Goal: Task Accomplishment & Management: Use online tool/utility

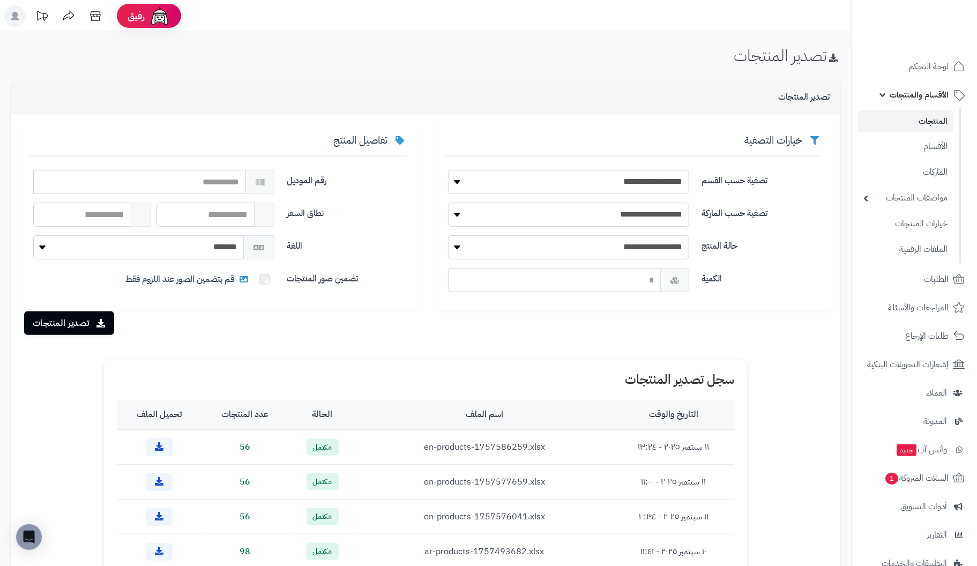
click at [917, 119] on link "المنتجات" at bounding box center [905, 121] width 95 height 22
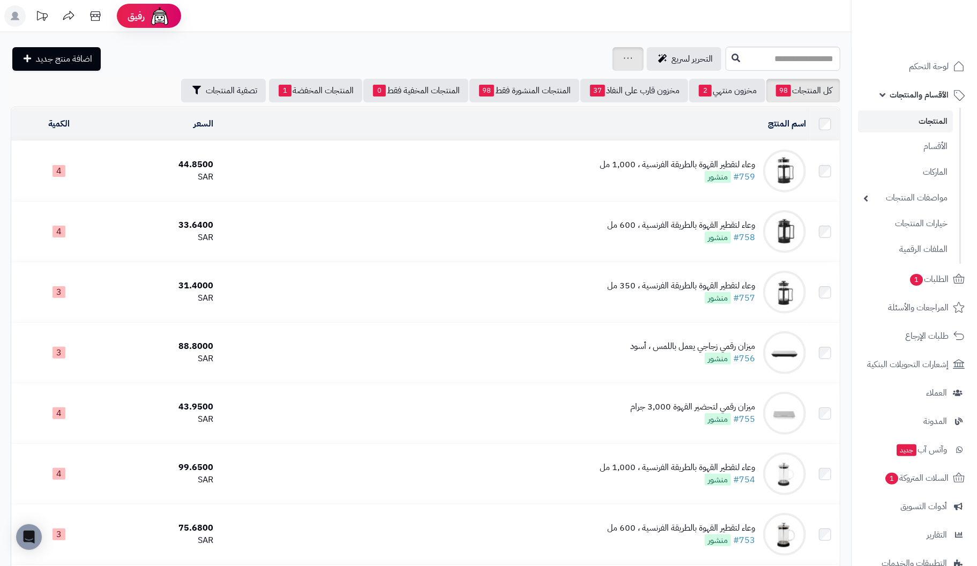
click at [612, 58] on div "جرد مخزون المنتجات جرد مخزون الخيارات فقط تعديل أسعار المنتجات الملصقات تصدير ا…" at bounding box center [627, 59] width 31 height 24
click at [624, 58] on icon at bounding box center [628, 58] width 9 height 7
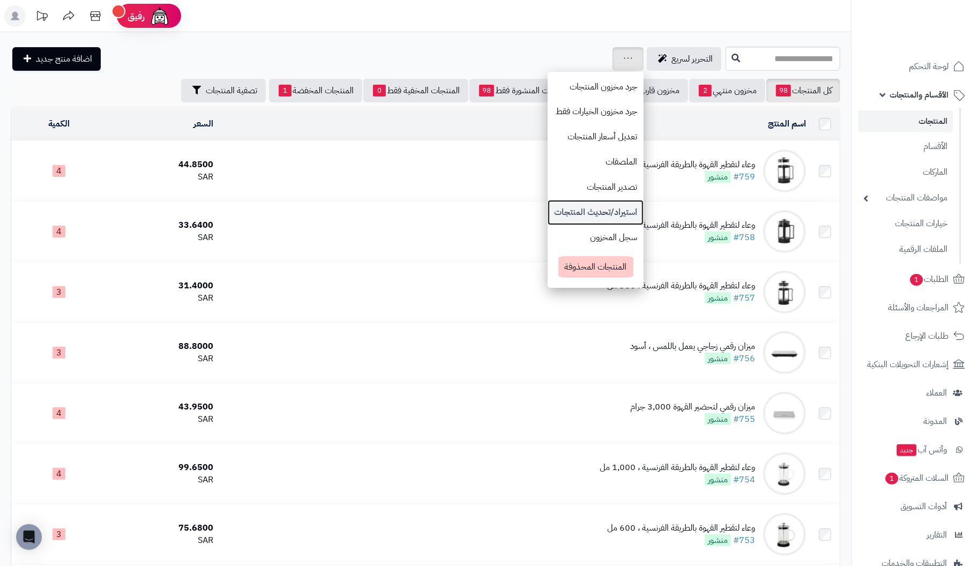
click at [548, 208] on link "استيراد/تحديث المنتجات" at bounding box center [596, 212] width 96 height 25
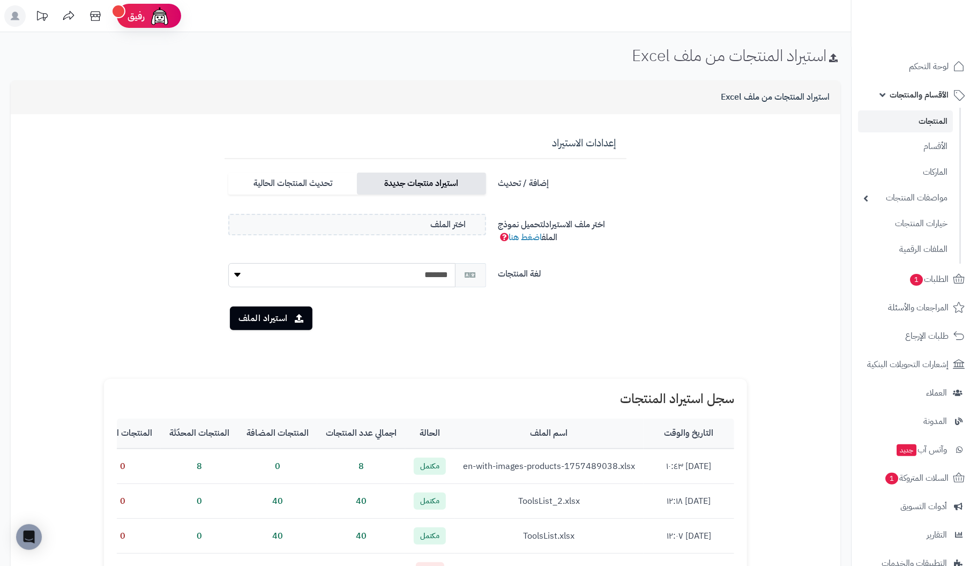
click at [409, 183] on label "استيراد منتجات جديدة" at bounding box center [421, 184] width 129 height 22
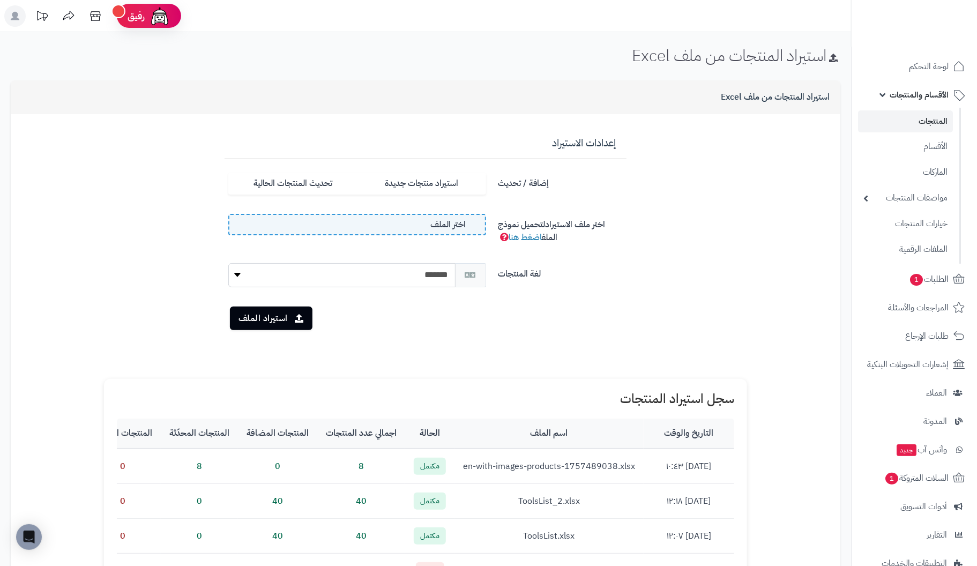
click at [435, 225] on span "اختر الملف" at bounding box center [448, 225] width 35 height 12
click at [0, 0] on input "اختر الملف" at bounding box center [0, 0] width 0 height 0
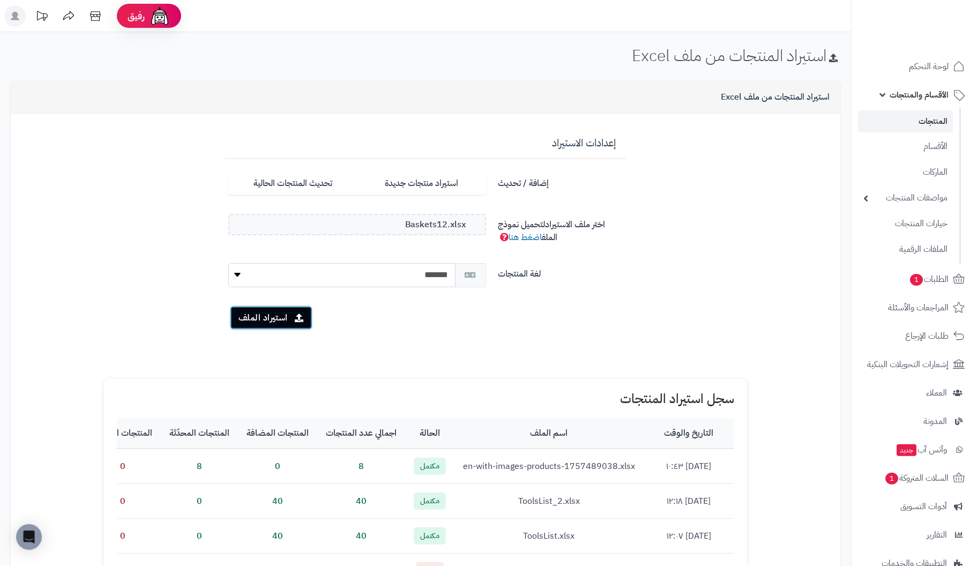
click at [278, 319] on button "استيراد الملف" at bounding box center [271, 318] width 83 height 24
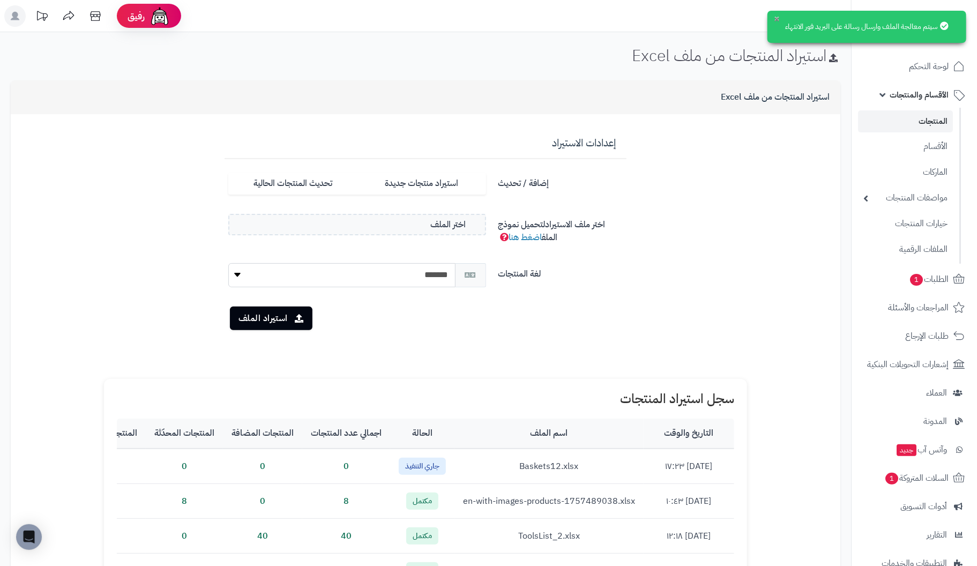
click at [773, 18] on button "×" at bounding box center [777, 18] width 9 height 9
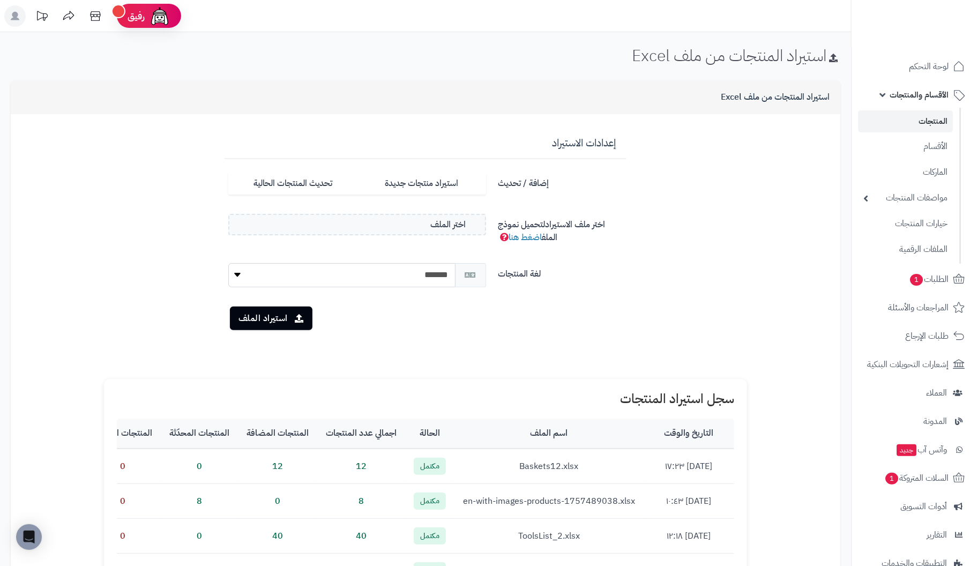
click at [925, 117] on link "المنتجات" at bounding box center [905, 121] width 95 height 22
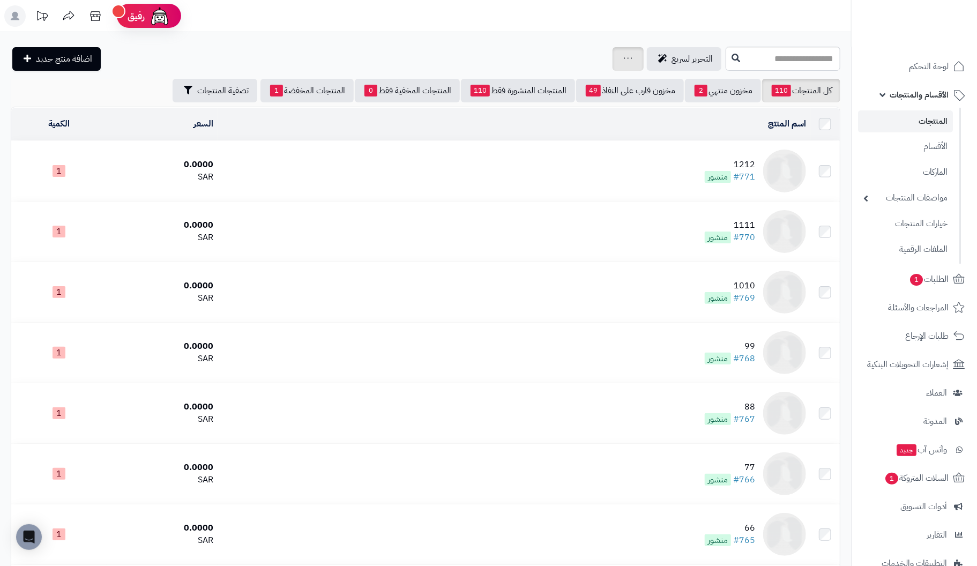
click at [624, 60] on icon at bounding box center [628, 58] width 9 height 7
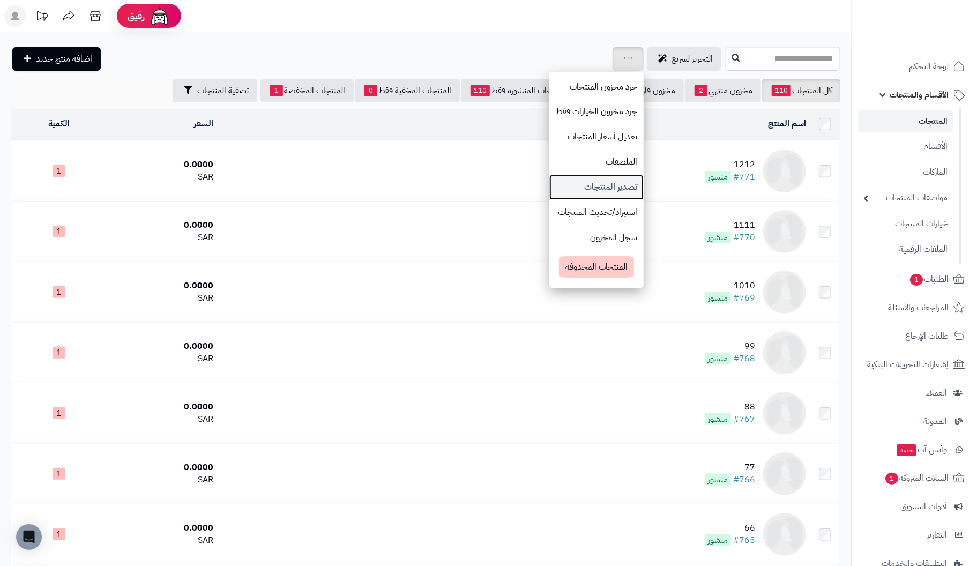
click at [559, 188] on link "تصدير المنتجات" at bounding box center [596, 187] width 94 height 25
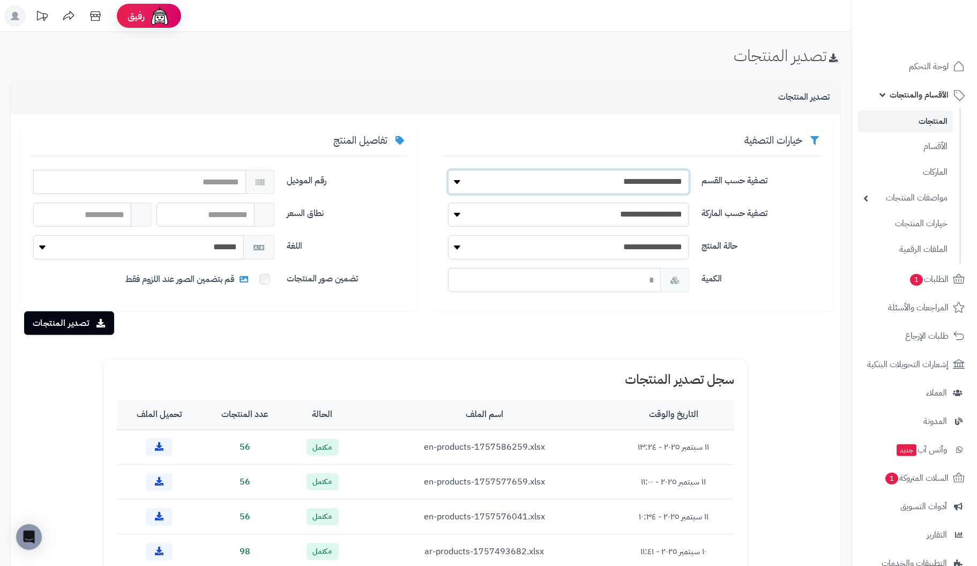
click at [630, 185] on select "**********" at bounding box center [568, 182] width 241 height 24
select select "***"
click at [448, 170] on select "**********" at bounding box center [568, 182] width 241 height 24
click at [74, 322] on button "تصدير المنتجات" at bounding box center [69, 323] width 90 height 24
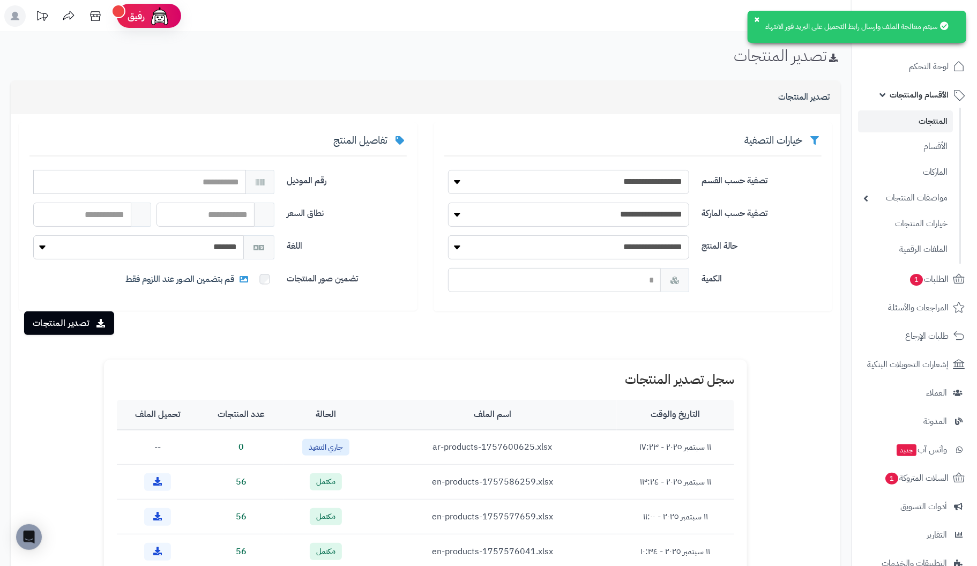
click at [636, 136] on div "خيارات التصفية" at bounding box center [632, 145] width 377 height 24
click at [753, 16] on button "×" at bounding box center [757, 18] width 9 height 9
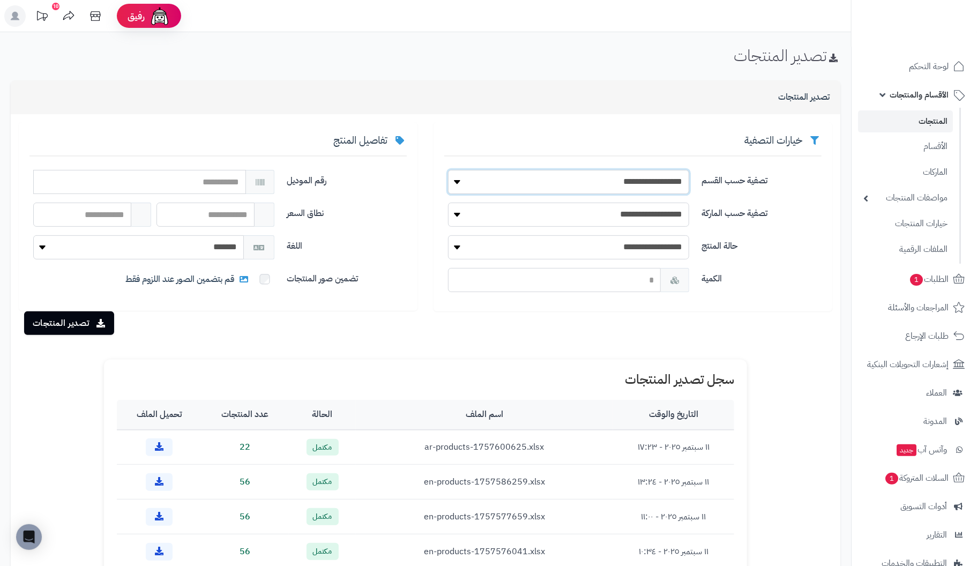
click at [457, 178] on select "**********" at bounding box center [568, 182] width 241 height 24
select select "***"
click at [448, 170] on select "**********" at bounding box center [568, 182] width 241 height 24
click at [63, 319] on button "تصدير المنتجات" at bounding box center [69, 323] width 90 height 24
click at [163, 446] on icon at bounding box center [159, 446] width 9 height 9
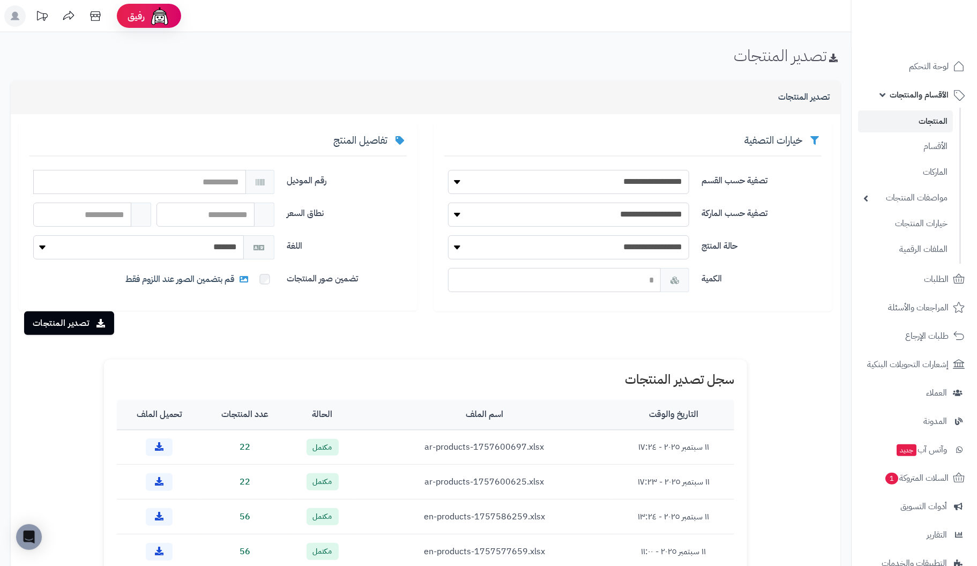
click at [924, 120] on link "المنتجات" at bounding box center [905, 121] width 95 height 22
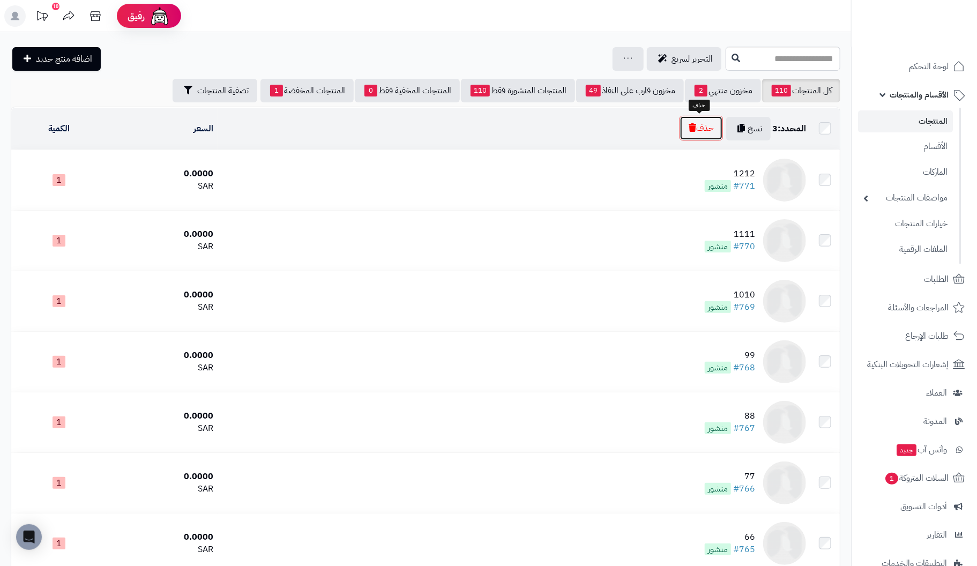
click at [698, 130] on button "حذف" at bounding box center [700, 128] width 43 height 25
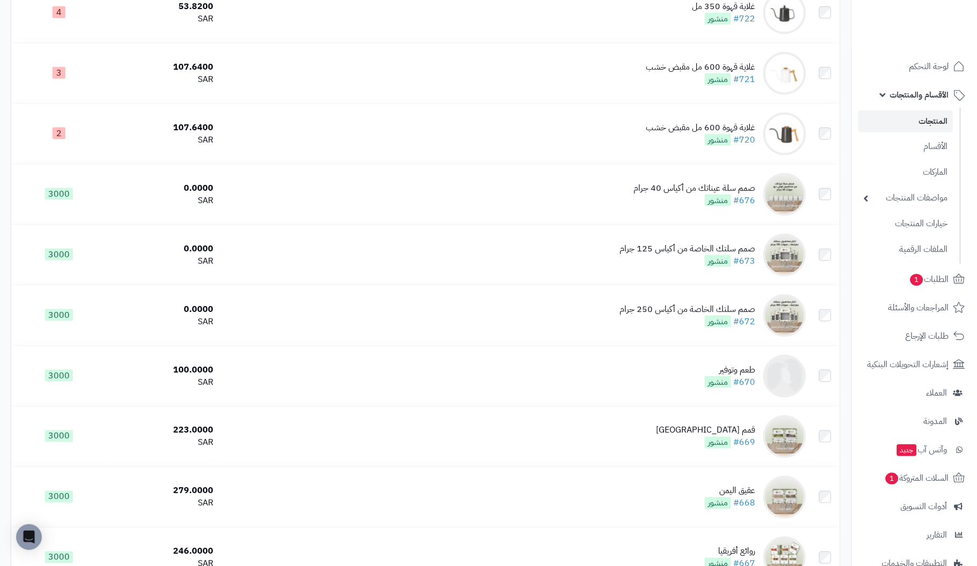
scroll to position [3215, 0]
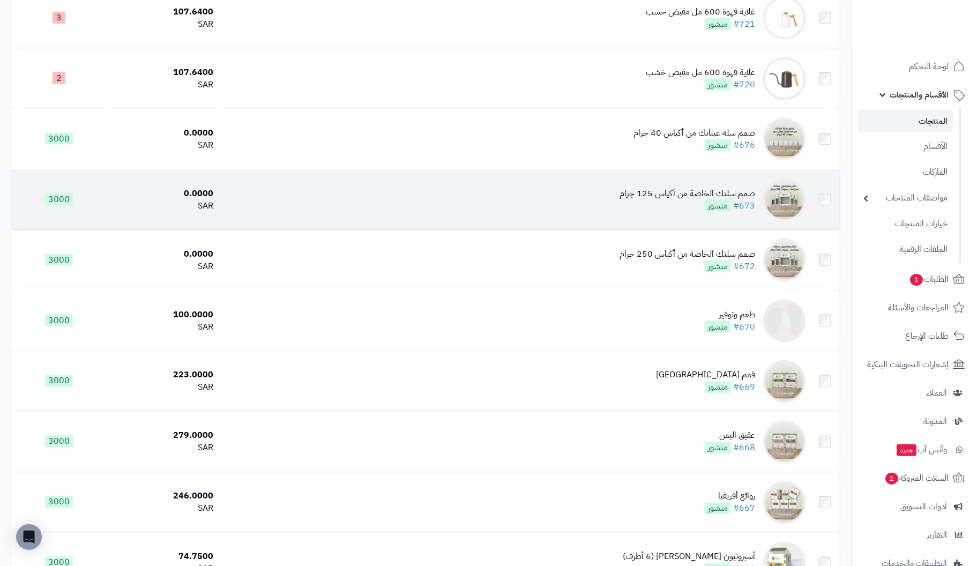
click at [745, 200] on div "صمم سلتك الخاصة من أكياس 125 جرام" at bounding box center [687, 194] width 136 height 12
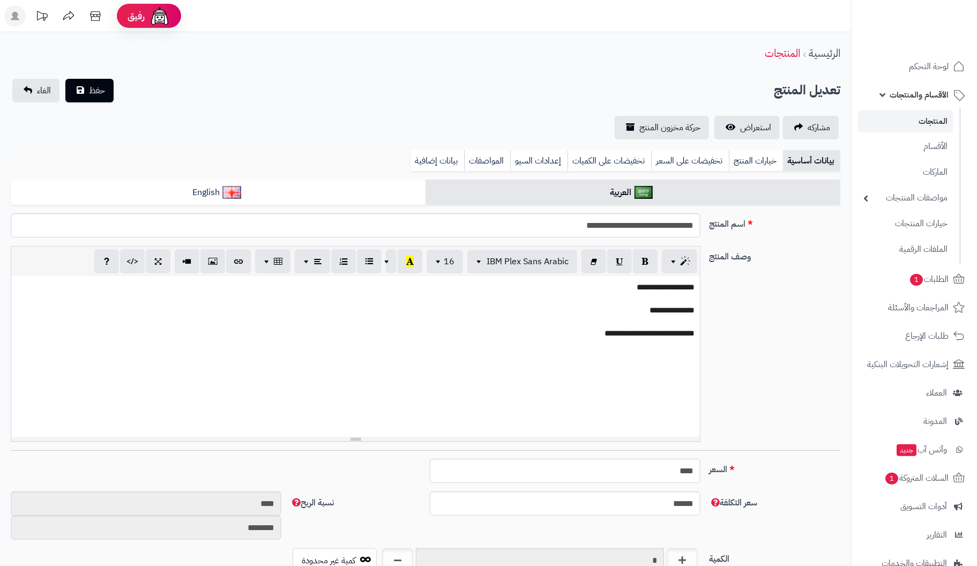
scroll to position [138, 0]
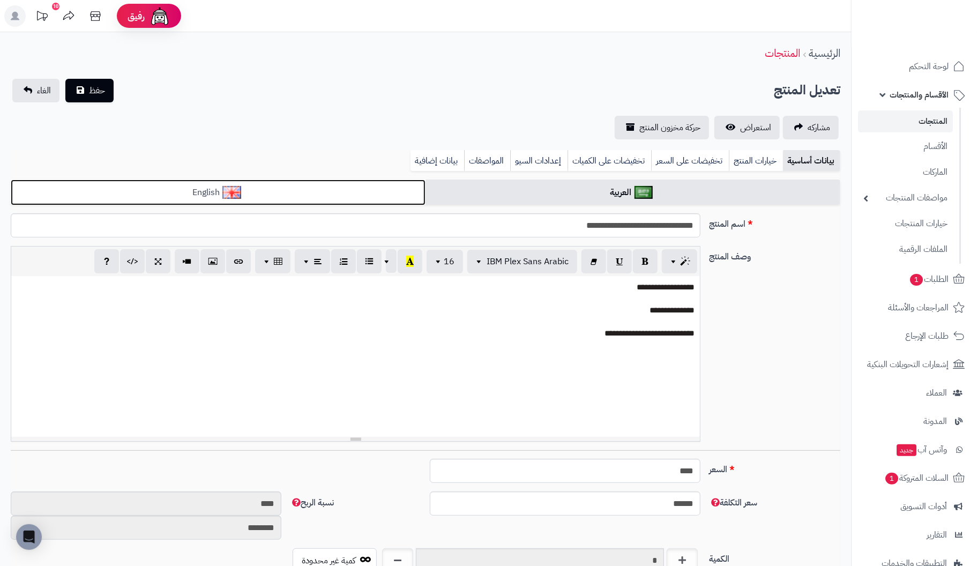
click at [286, 185] on link "English" at bounding box center [218, 193] width 415 height 26
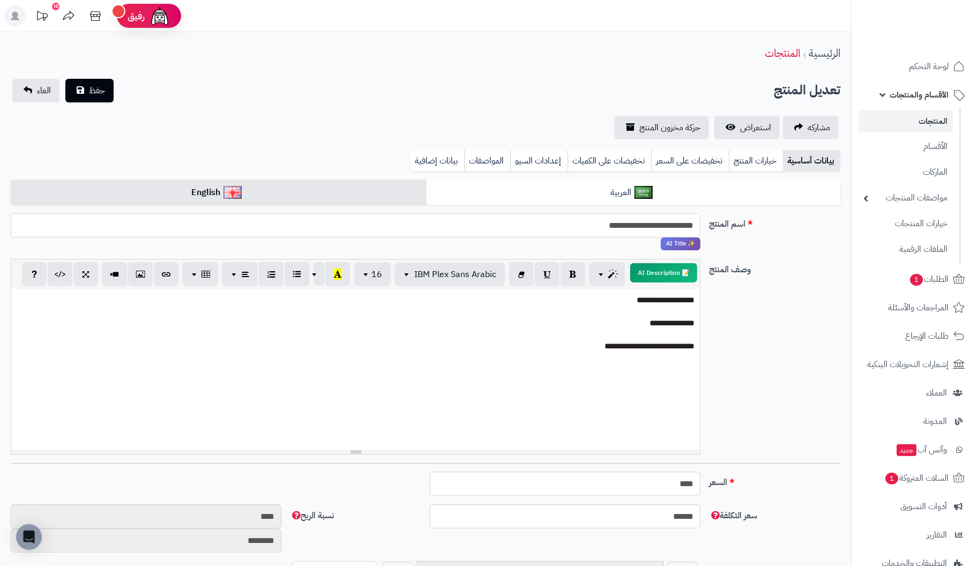
drag, startPoint x: 559, startPoint y: 226, endPoint x: 720, endPoint y: 216, distance: 161.0
click at [720, 216] on div "**********" at bounding box center [425, 236] width 838 height 46
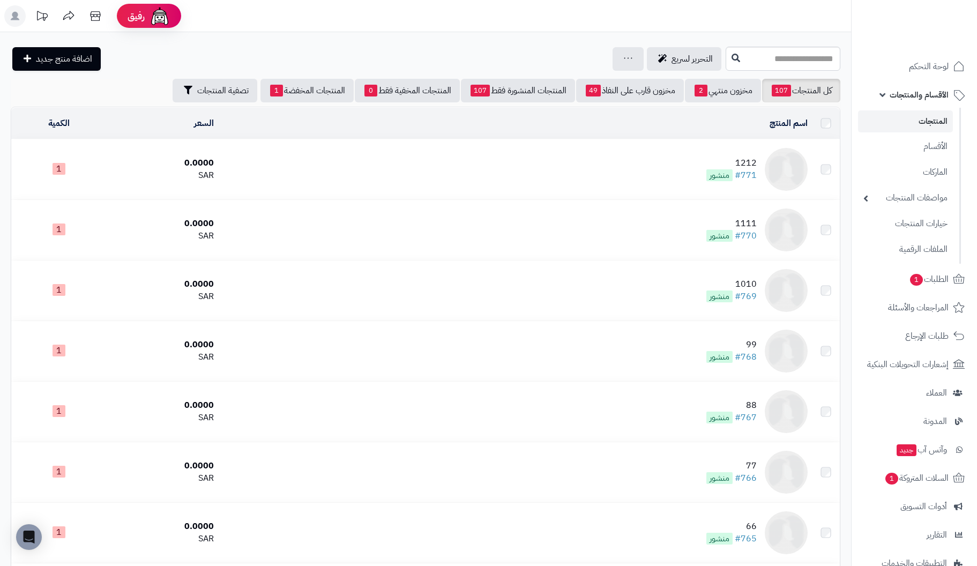
scroll to position [3181, 0]
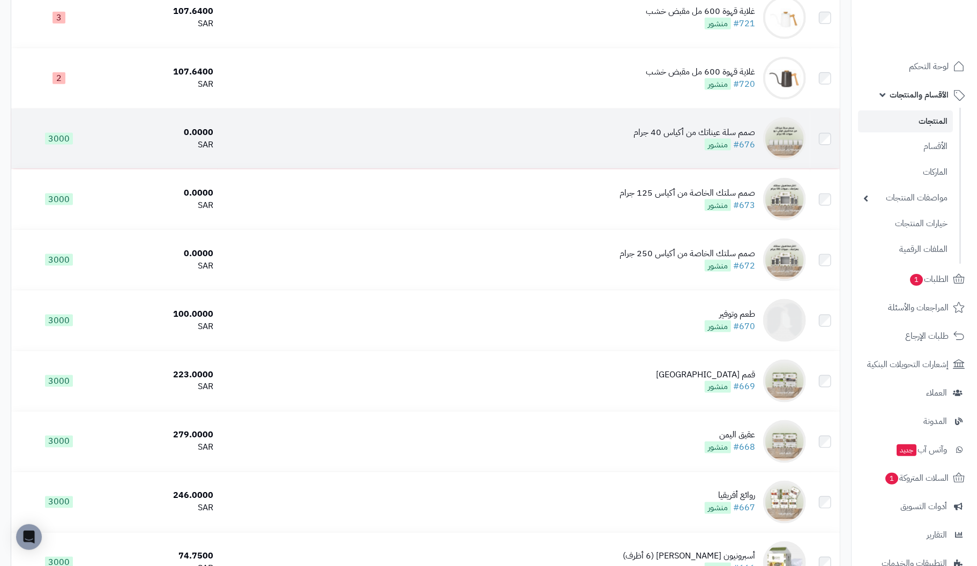
click at [735, 138] on div "صمم سلة عيناتك من أكياس 40 جرام" at bounding box center [694, 132] width 122 height 12
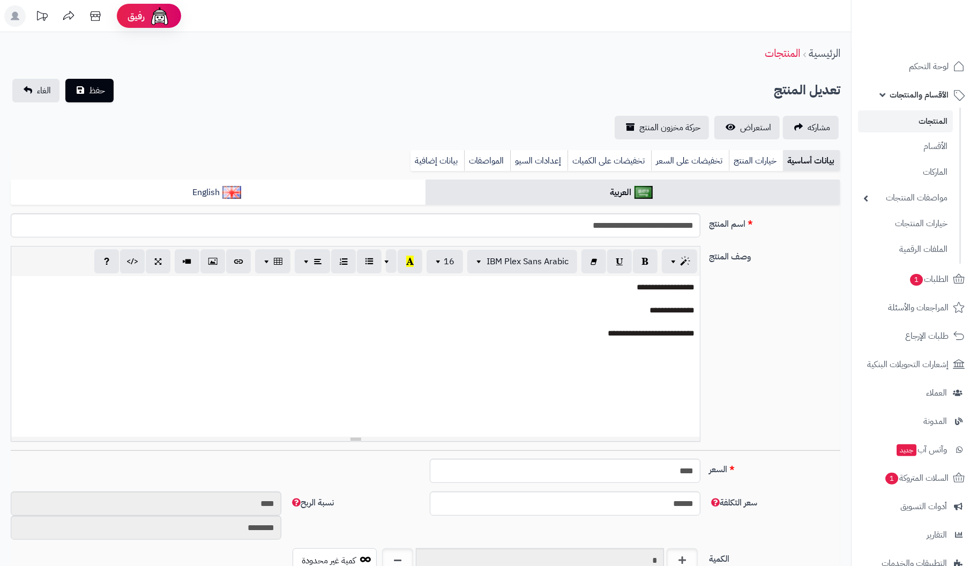
scroll to position [138, 0]
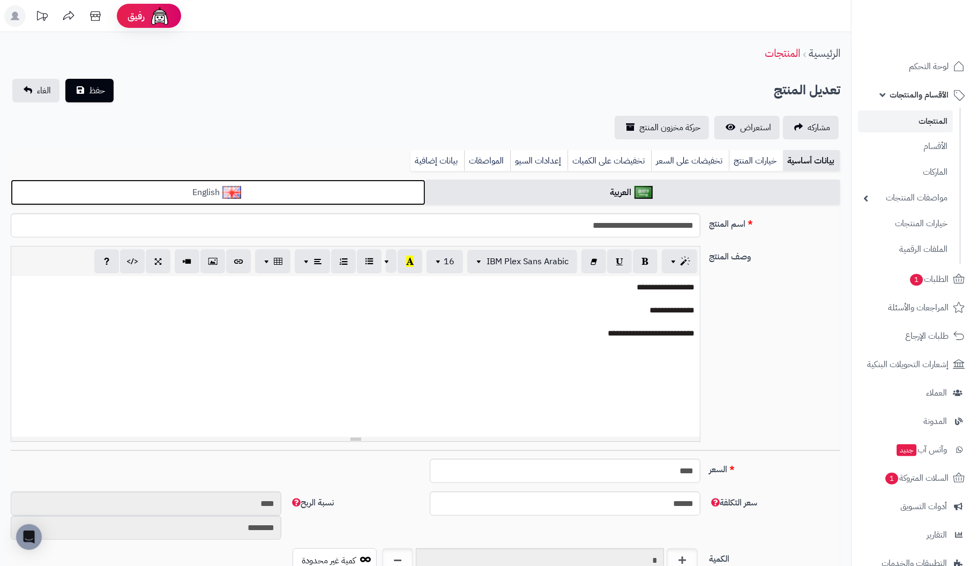
click at [277, 190] on link "English" at bounding box center [218, 193] width 415 height 26
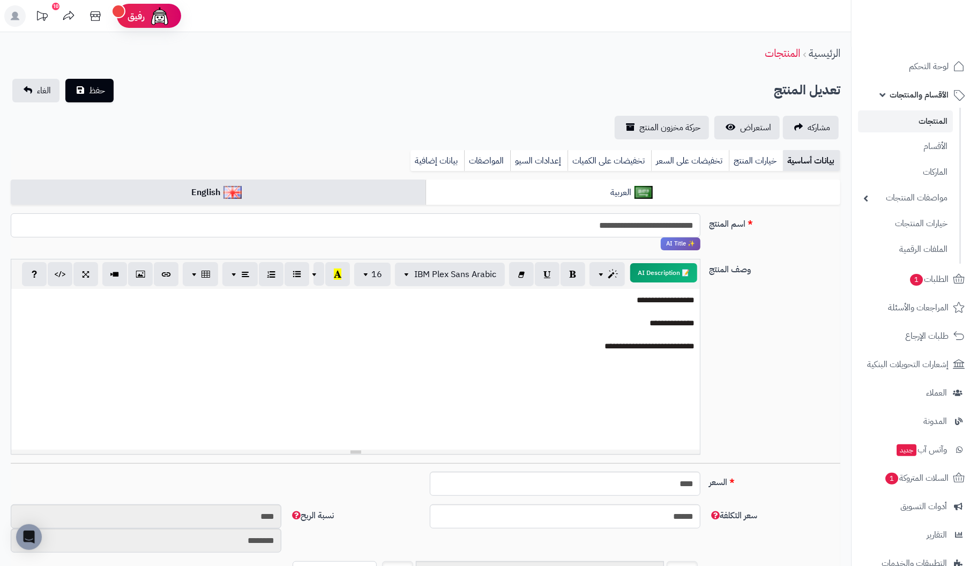
drag, startPoint x: 552, startPoint y: 220, endPoint x: 745, endPoint y: 219, distance: 192.9
click at [745, 219] on div "**********" at bounding box center [425, 236] width 838 height 46
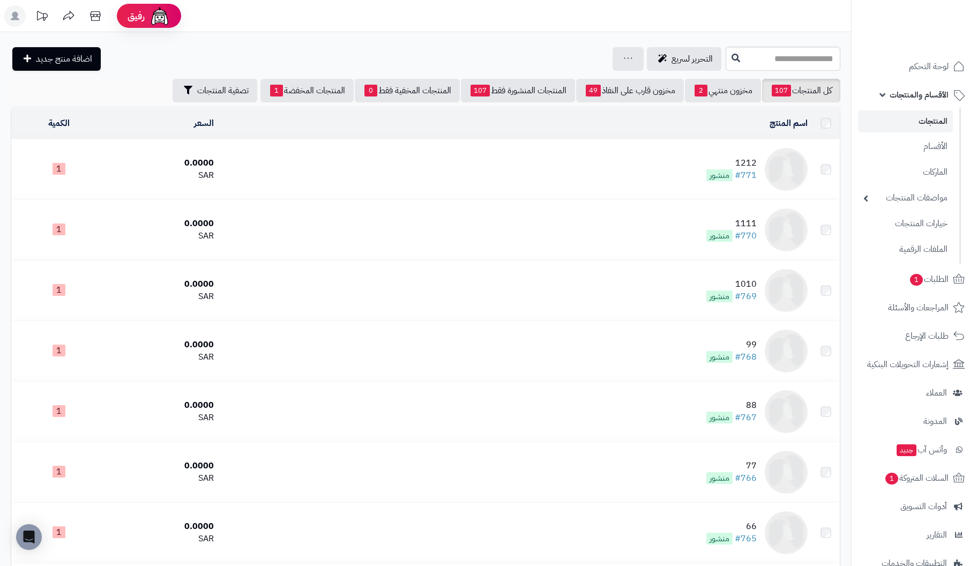
scroll to position [3181, 0]
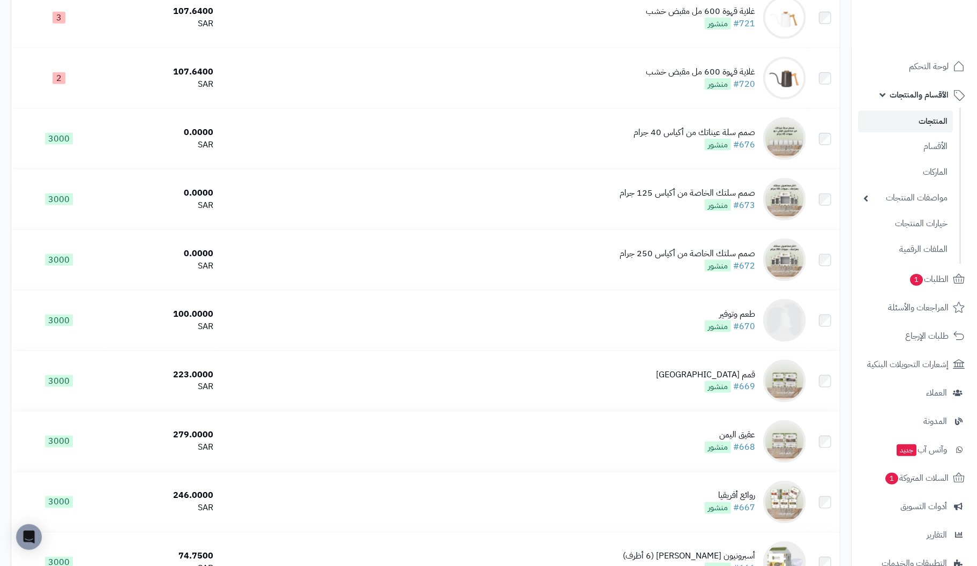
click at [931, 118] on link "المنتجات" at bounding box center [905, 121] width 95 height 22
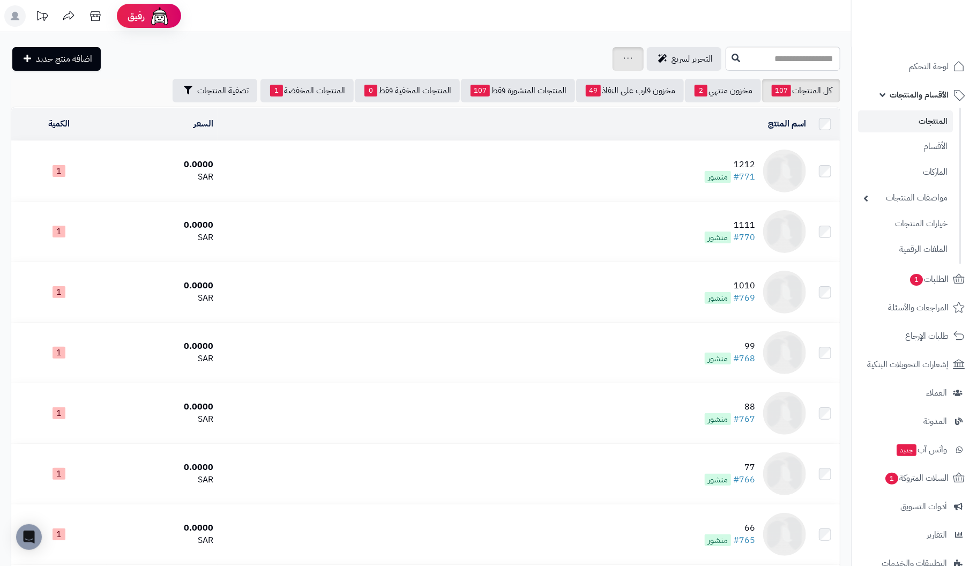
click at [624, 56] on icon at bounding box center [628, 58] width 9 height 7
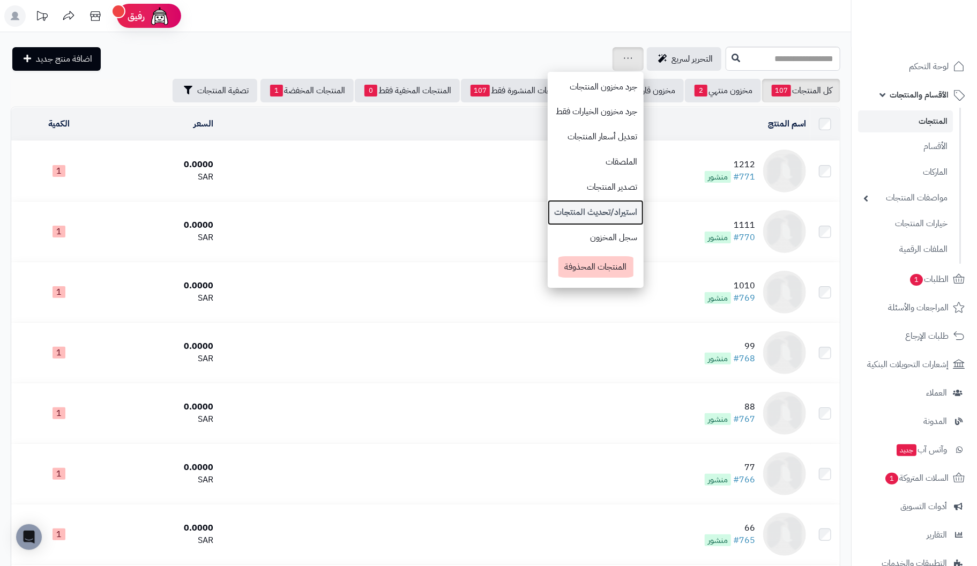
click at [548, 213] on link "استيراد/تحديث المنتجات" at bounding box center [596, 212] width 96 height 25
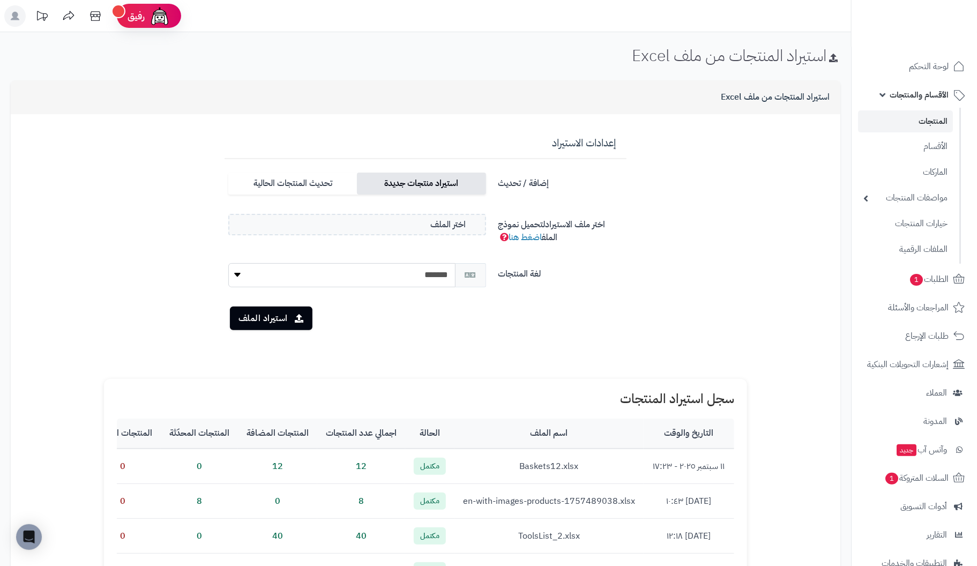
click at [403, 183] on label "استيراد منتجات جديدة" at bounding box center [421, 184] width 129 height 22
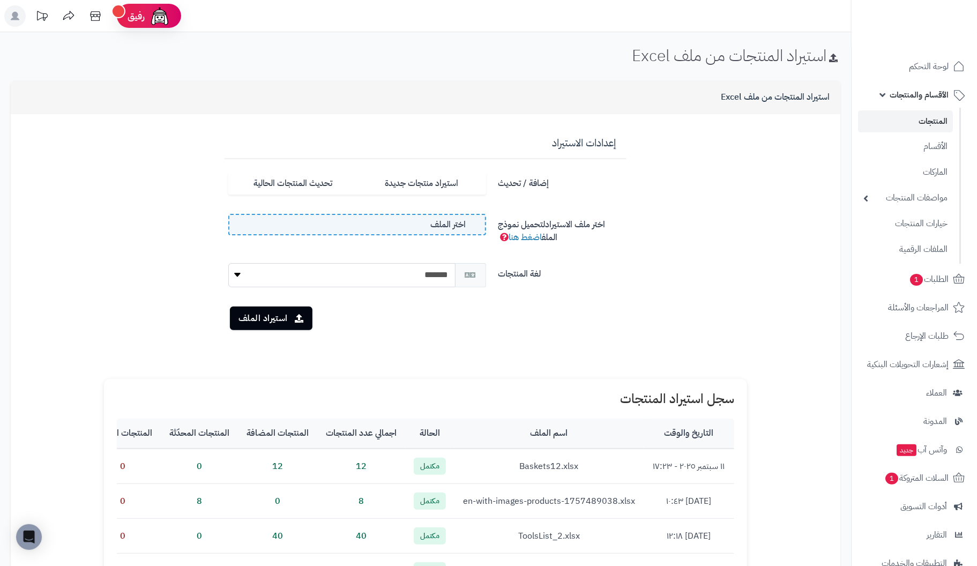
click at [463, 223] on span "اختر الملف" at bounding box center [448, 225] width 35 height 12
click at [0, 0] on input "اختر الملف" at bounding box center [0, 0] width 0 height 0
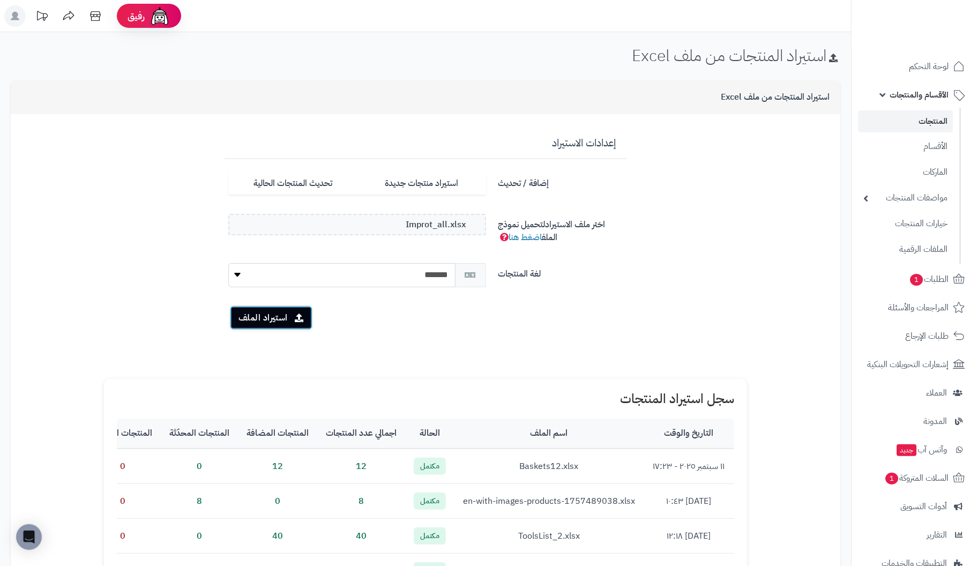
click at [266, 315] on button "استيراد الملف" at bounding box center [271, 318] width 83 height 24
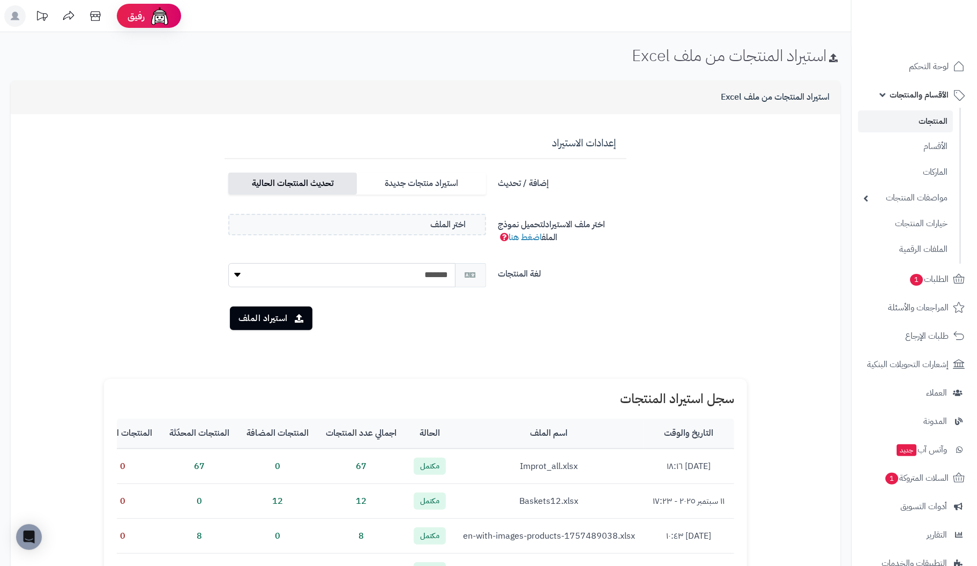
click at [310, 181] on label "تحديث المنتجات الحالية" at bounding box center [292, 184] width 129 height 22
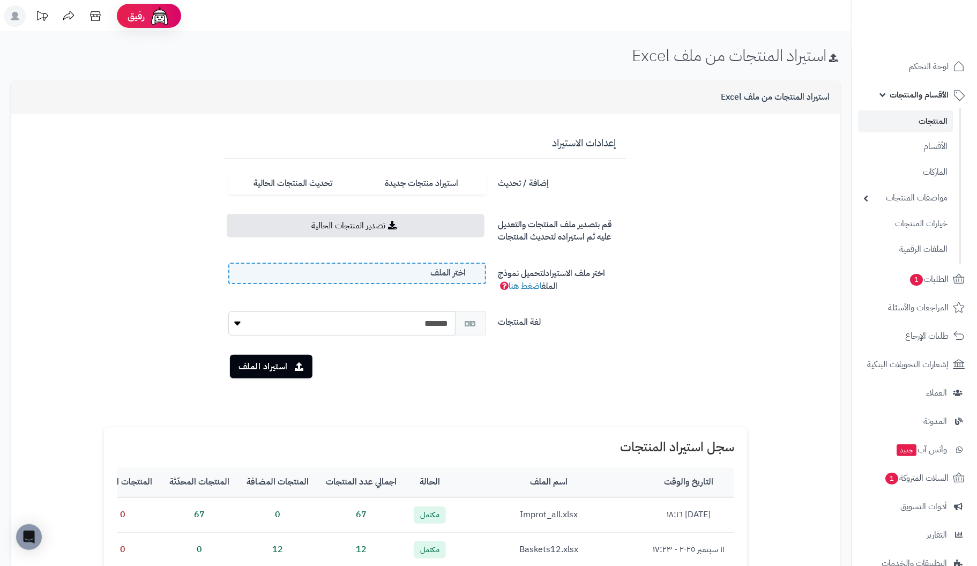
click at [447, 274] on span "اختر الملف" at bounding box center [448, 273] width 35 height 12
click at [0, 0] on input "اختر الملف" at bounding box center [0, 0] width 0 height 0
click at [254, 363] on button "استيراد الملف" at bounding box center [271, 366] width 83 height 24
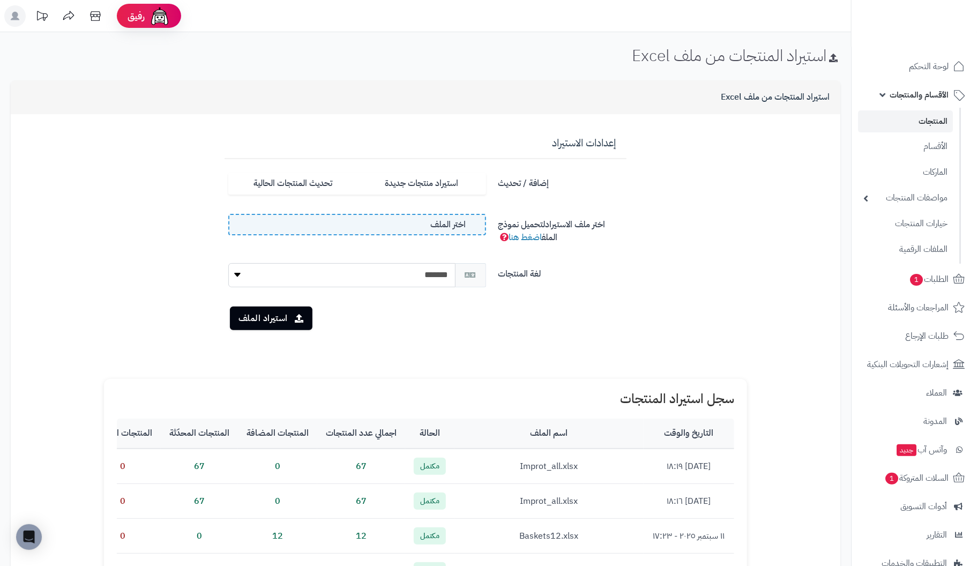
click at [464, 227] on span "اختر الملف" at bounding box center [448, 225] width 35 height 12
click at [0, 0] on input "اختر الملف" at bounding box center [0, 0] width 0 height 0
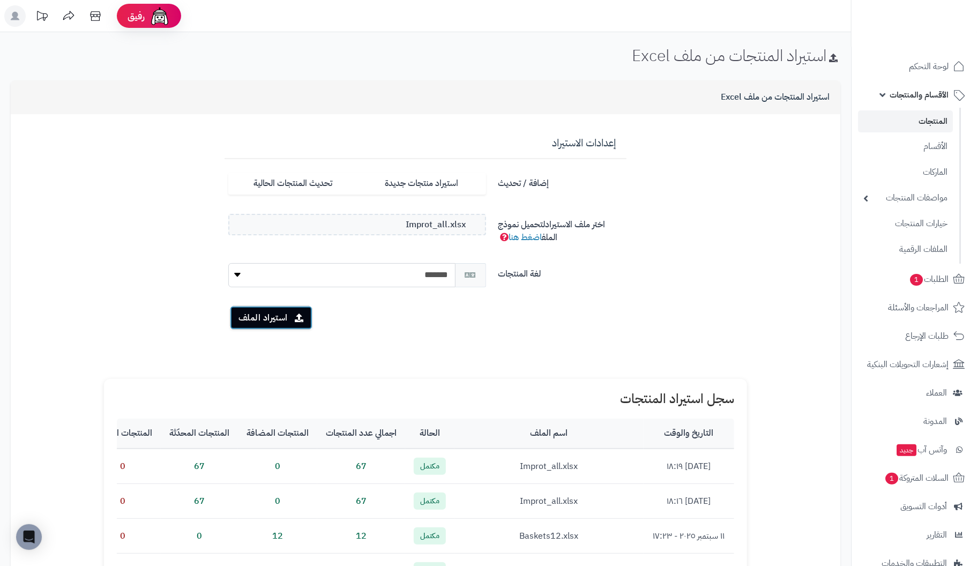
click at [264, 316] on button "استيراد الملف" at bounding box center [271, 318] width 83 height 24
click at [321, 180] on label "تحديث المنتجات الحالية" at bounding box center [292, 184] width 129 height 22
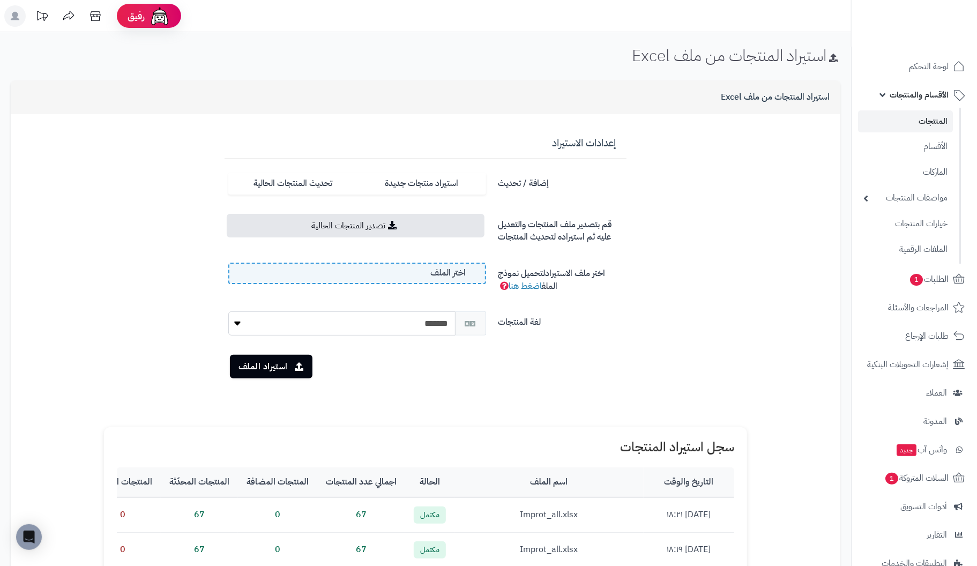
click at [391, 270] on label "اختر الملف" at bounding box center [357, 273] width 258 height 21
click at [0, 0] on input "اختر الملف" at bounding box center [0, 0] width 0 height 0
click at [267, 361] on button "استيراد الملف" at bounding box center [271, 366] width 83 height 24
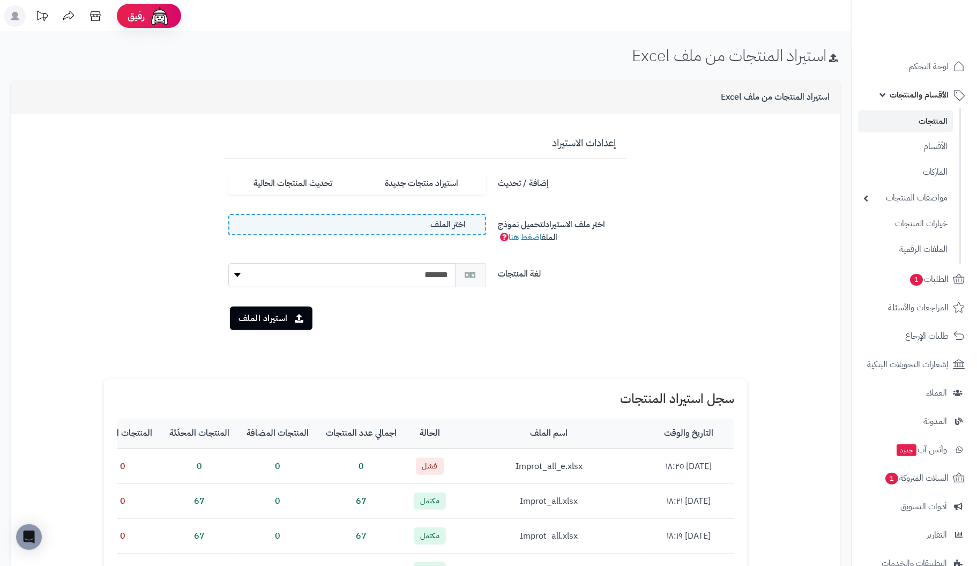
click at [423, 228] on label "اختر الملف" at bounding box center [357, 224] width 258 height 21
click at [0, 0] on input "اختر الملف" at bounding box center [0, 0] width 0 height 0
click at [338, 272] on select "******* *******" at bounding box center [341, 275] width 227 height 24
select select "*"
click at [228, 263] on select "******* *******" at bounding box center [341, 275] width 227 height 24
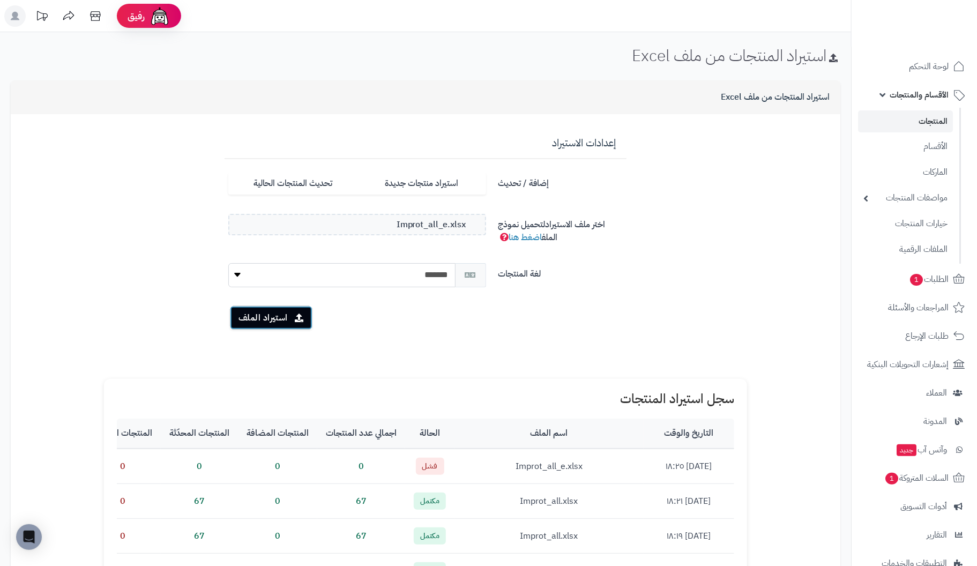
click at [283, 313] on button "استيراد الملف" at bounding box center [271, 318] width 83 height 24
click at [319, 184] on label "تحديث المنتجات الحالية" at bounding box center [292, 184] width 129 height 22
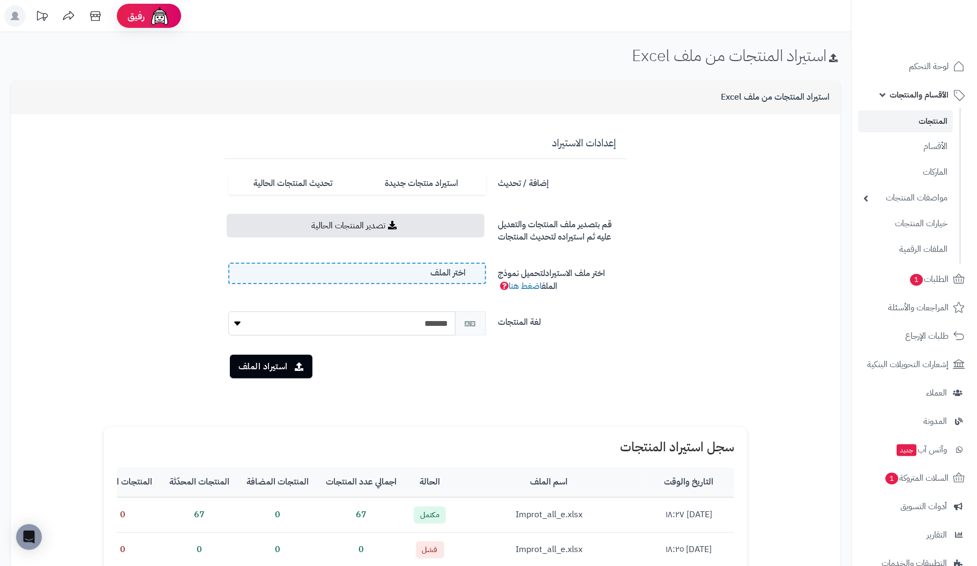
click at [394, 270] on label "اختر الملف" at bounding box center [357, 273] width 258 height 21
click at [0, 0] on input "اختر الملف" at bounding box center [0, 0] width 0 height 0
click at [261, 370] on button "استيراد الملف" at bounding box center [271, 366] width 83 height 24
